Goal: Use online tool/utility: Utilize a website feature to perform a specific function

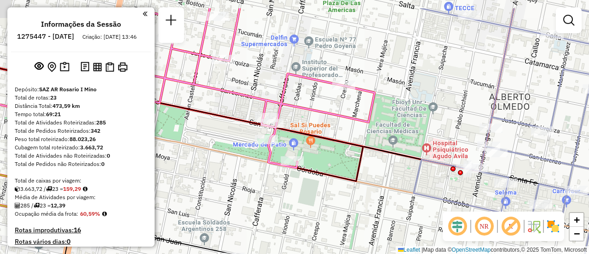
click at [375, 168] on icon at bounding box center [238, 87] width 273 height 159
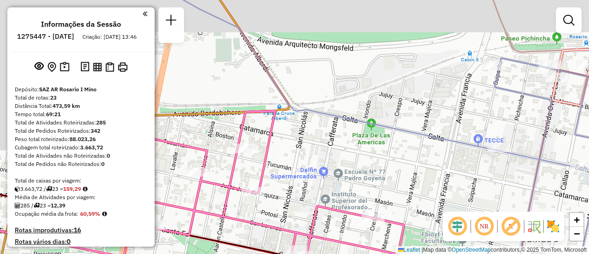
scroll to position [979, 0]
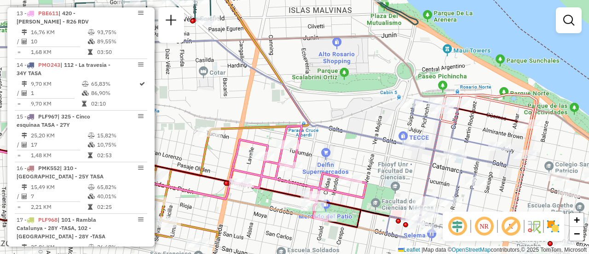
drag, startPoint x: 379, startPoint y: 140, endPoint x: 325, endPoint y: 81, distance: 80.5
click at [325, 81] on div "Janela de atendimento Grade de atendimento Capacidade Transportadoras Veículos …" at bounding box center [294, 127] width 589 height 254
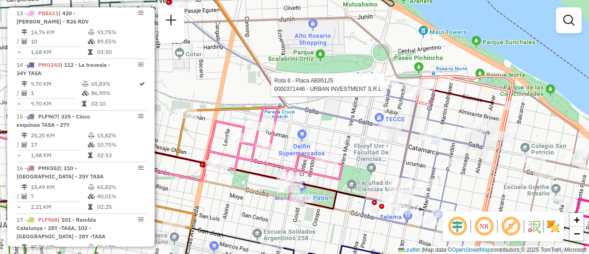
select select "**********"
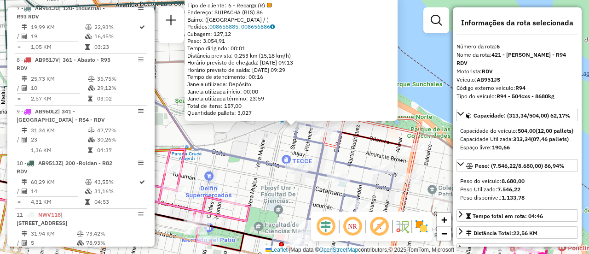
scroll to position [602, 0]
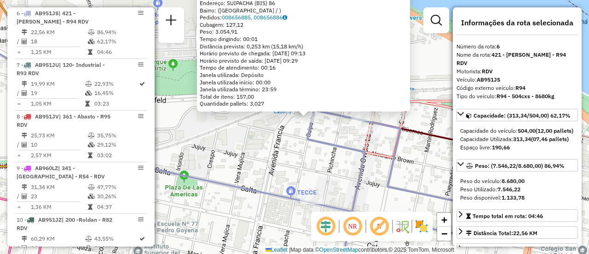
click at [245, 153] on div "0000371446 - URBAN INVESTMENT S.R.L Tipo de cliente: 6 - Recarga (R) Endereço: …" at bounding box center [294, 127] width 589 height 254
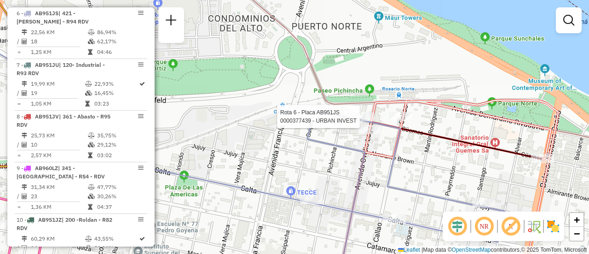
select select "**********"
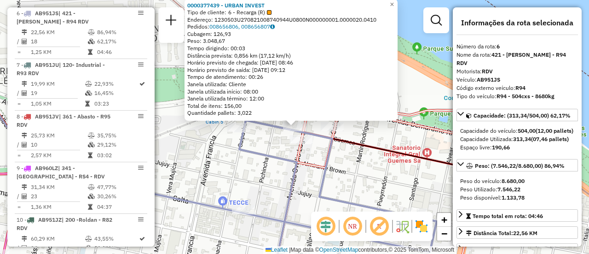
click at [294, 175] on icon at bounding box center [337, 199] width 197 height 159
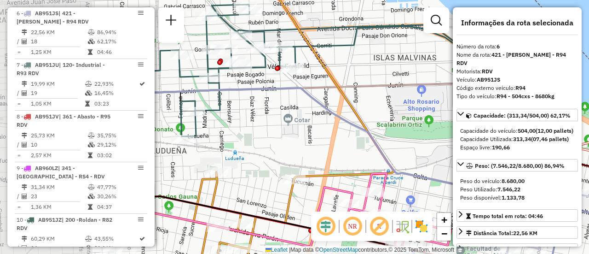
drag, startPoint x: 247, startPoint y: 144, endPoint x: 468, endPoint y: 152, distance: 221.5
click at [466, 153] on hb-router-mapa "Informações da Sessão 1275447 - [DATE] Criação: [DATE] 13:46 Depósito: SAZ AR R…" at bounding box center [294, 127] width 589 height 254
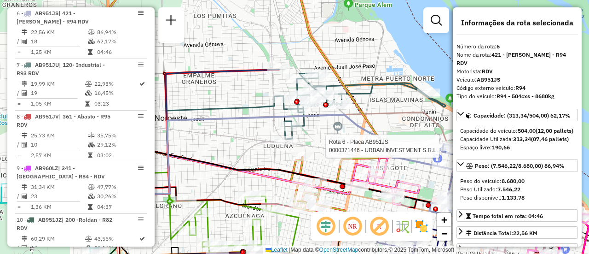
drag, startPoint x: 220, startPoint y: 130, endPoint x: 487, endPoint y: 157, distance: 267.8
click at [484, 157] on hb-router-mapa "Informações da Sessão 1275447 - [DATE] Criação: [DATE] 13:46 Depósito: SAZ AR R…" at bounding box center [294, 127] width 589 height 254
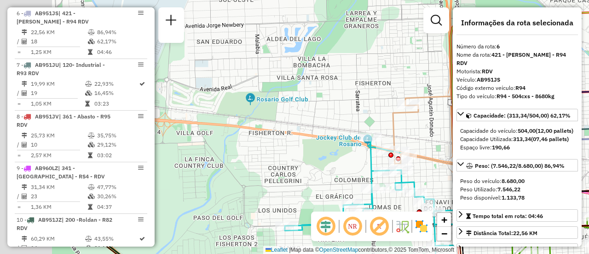
drag, startPoint x: 221, startPoint y: 118, endPoint x: 462, endPoint y: 111, distance: 240.8
click at [447, 111] on div "Rota 6 - Placa AB951JS 0000371446 - URBAN INVESTMENT S.R.L Janela de atendiment…" at bounding box center [294, 127] width 589 height 254
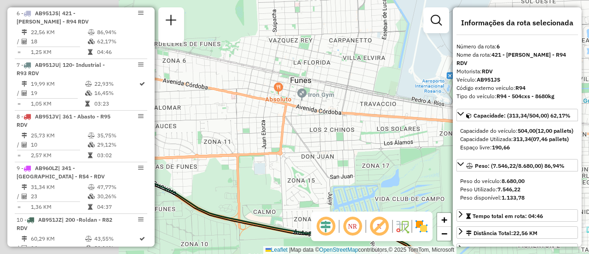
drag, startPoint x: 222, startPoint y: 122, endPoint x: 442, endPoint y: 125, distance: 220.5
click at [436, 126] on div "Rota 6 - Placa AB951JS 0000371446 - URBAN INVESTMENT S.R.L Janela de atendiment…" at bounding box center [294, 127] width 589 height 254
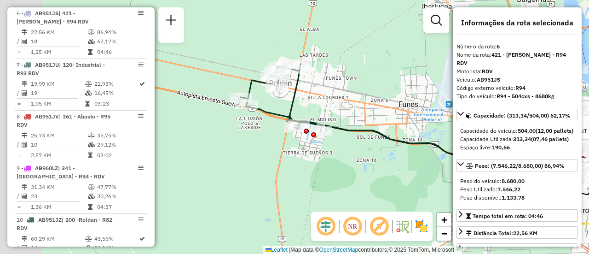
drag, startPoint x: 235, startPoint y: 126, endPoint x: 373, endPoint y: 117, distance: 138.3
click at [372, 117] on div "Rota 6 - Placa AB951JS 0000371446 - URBAN INVESTMENT S.R.L Janela de atendiment…" at bounding box center [294, 127] width 589 height 254
